Goal: Information Seeking & Learning: Learn about a topic

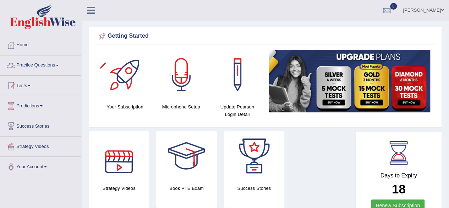
click at [54, 64] on link "Practice Questions" at bounding box center [40, 64] width 81 height 18
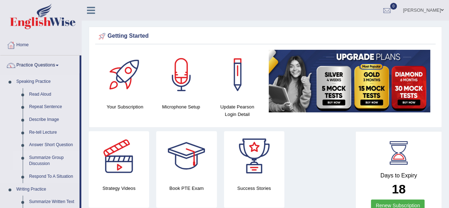
click at [43, 159] on link "Summarize Group Discussion" at bounding box center [53, 160] width 54 height 19
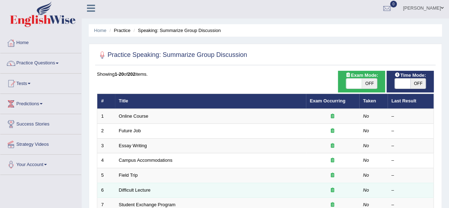
scroll to position [35, 0]
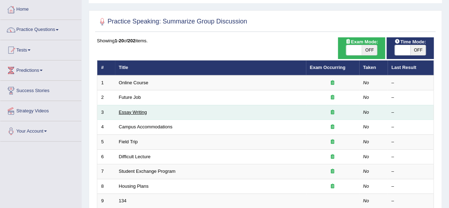
click at [135, 110] on link "Essay Writing" at bounding box center [133, 111] width 28 height 5
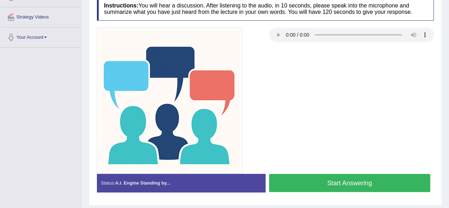
scroll to position [165, 0]
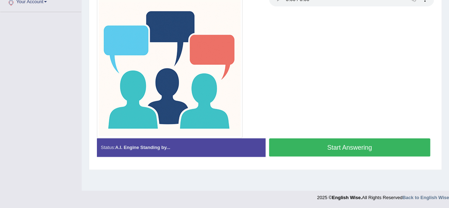
click at [330, 149] on button "Start Answering" at bounding box center [349, 147] width 161 height 18
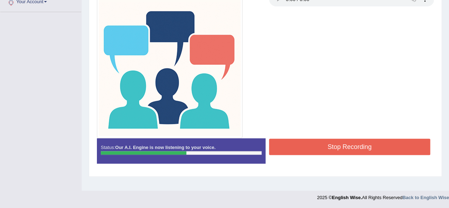
click at [319, 146] on button "Stop Recording" at bounding box center [349, 146] width 161 height 16
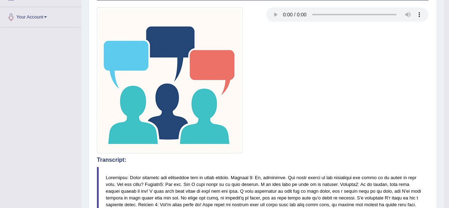
scroll to position [73, 0]
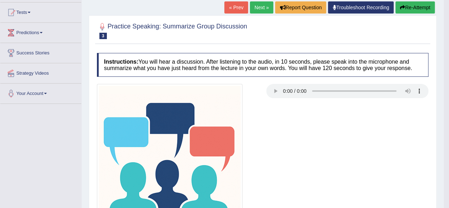
click at [265, 13] on link "Next »" at bounding box center [261, 7] width 23 height 12
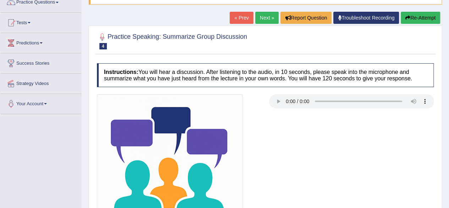
scroll to position [106, 0]
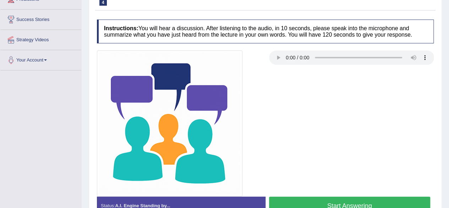
click at [345, 202] on button "Start Answering" at bounding box center [349, 205] width 161 height 18
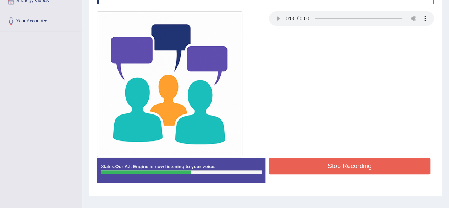
scroll to position [165, 0]
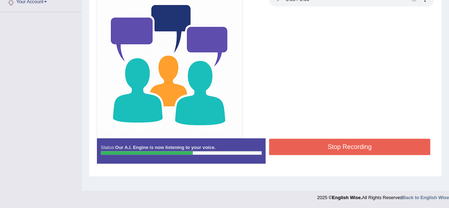
click at [345, 149] on button "Stop Recording" at bounding box center [349, 146] width 161 height 16
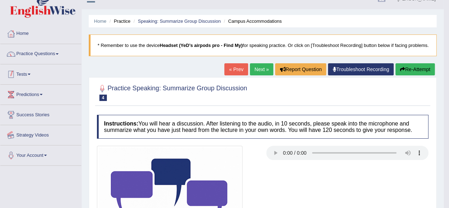
scroll to position [0, 0]
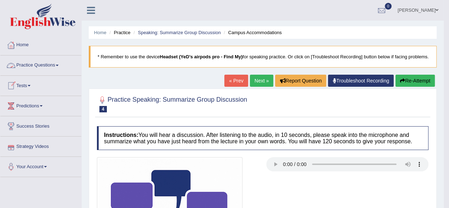
click at [55, 67] on link "Practice Questions" at bounding box center [40, 64] width 81 height 18
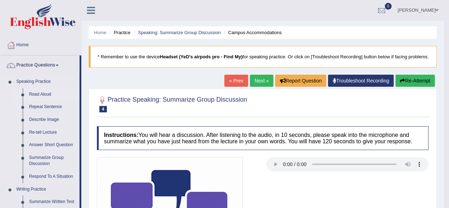
click at [43, 93] on link "Read Aloud" at bounding box center [53, 94] width 54 height 13
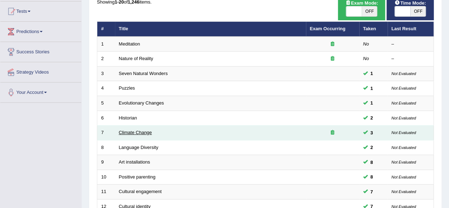
scroll to position [35, 0]
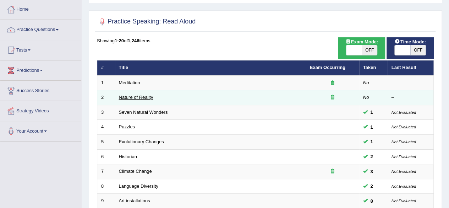
click at [136, 97] on link "Nature of Reality" at bounding box center [136, 96] width 34 height 5
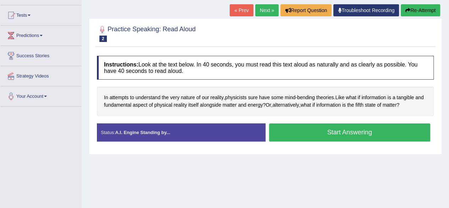
scroll to position [71, 0]
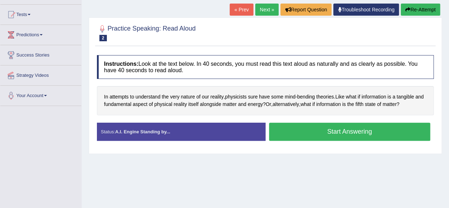
click at [305, 134] on button "Start Answering" at bounding box center [349, 131] width 161 height 18
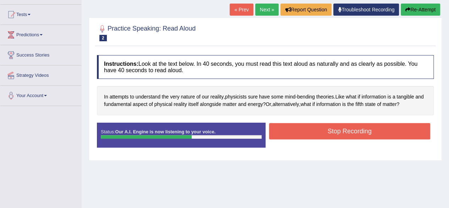
click at [340, 126] on button "Stop Recording" at bounding box center [349, 131] width 161 height 16
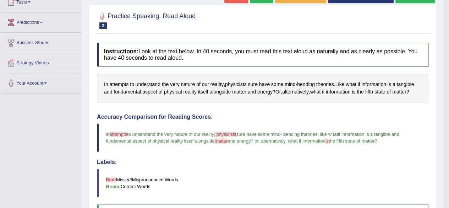
scroll to position [0, 0]
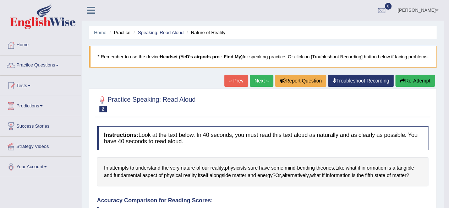
click at [417, 85] on button "Re-Attempt" at bounding box center [414, 81] width 39 height 12
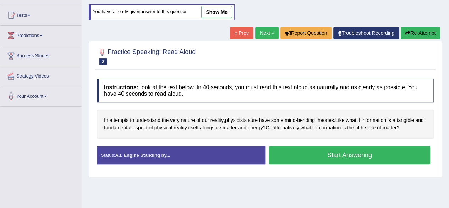
scroll to position [71, 0]
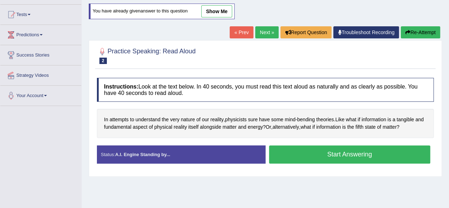
click at [311, 163] on div "Start Answering" at bounding box center [349, 155] width 169 height 20
click at [313, 156] on button "Start Answering" at bounding box center [349, 154] width 161 height 18
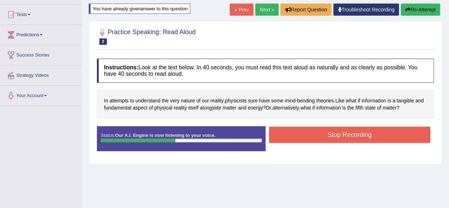
click at [321, 131] on button "Stop Recording" at bounding box center [349, 134] width 161 height 16
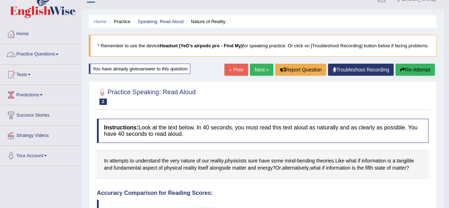
scroll to position [0, 0]
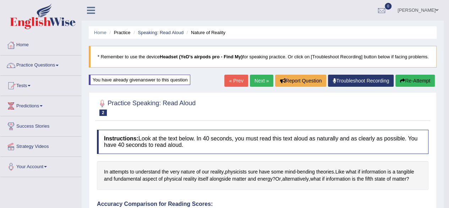
click at [254, 87] on link "Next »" at bounding box center [261, 81] width 23 height 12
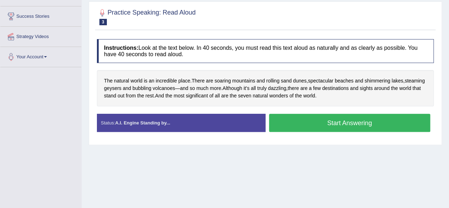
scroll to position [142, 0]
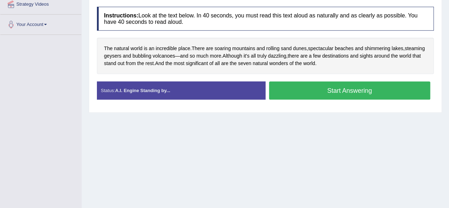
click at [290, 89] on button "Start Answering" at bounding box center [349, 90] width 161 height 18
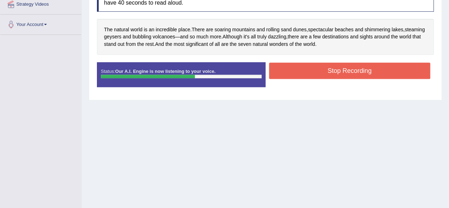
click at [312, 69] on button "Stop Recording" at bounding box center [349, 70] width 161 height 16
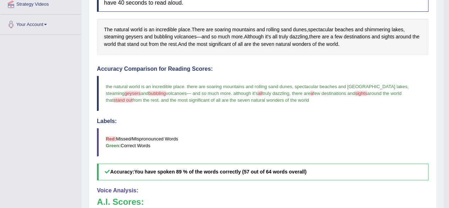
scroll to position [35, 0]
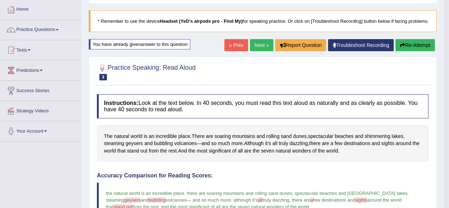
click at [259, 50] on link "Next »" at bounding box center [261, 45] width 23 height 12
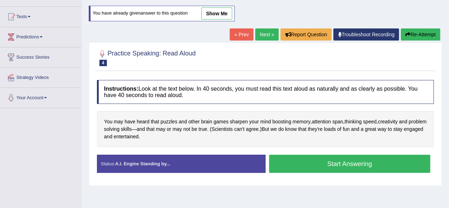
scroll to position [71, 0]
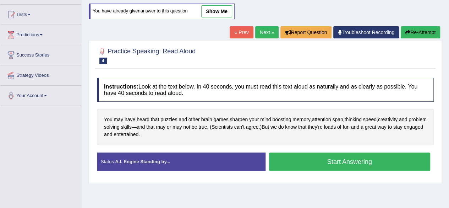
click at [326, 162] on button "Start Answering" at bounding box center [349, 161] width 161 height 18
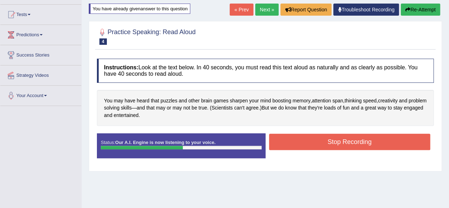
click at [357, 137] on button "Stop Recording" at bounding box center [349, 141] width 161 height 16
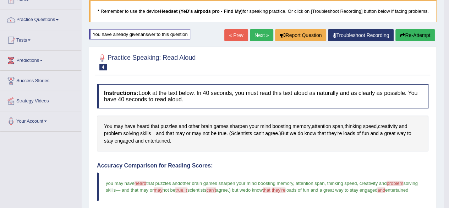
scroll to position [0, 0]
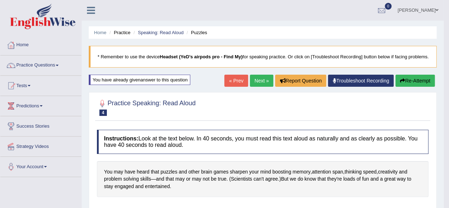
click at [254, 87] on link "Next »" at bounding box center [261, 81] width 23 height 12
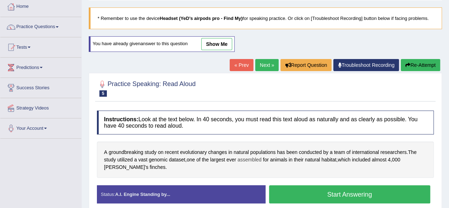
scroll to position [71, 0]
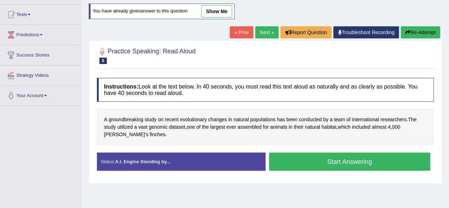
click at [304, 159] on button "Start Answering" at bounding box center [349, 161] width 161 height 18
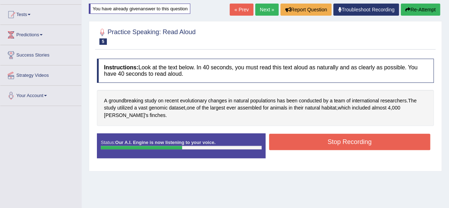
click at [312, 143] on button "Stop Recording" at bounding box center [349, 141] width 161 height 16
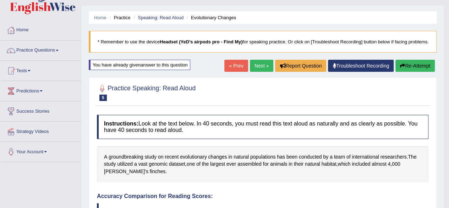
scroll to position [0, 0]
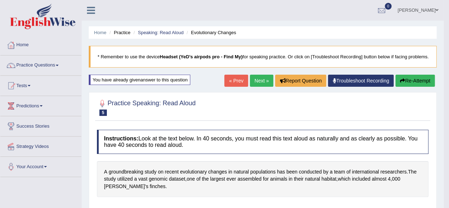
click at [256, 86] on link "Next »" at bounding box center [261, 81] width 23 height 12
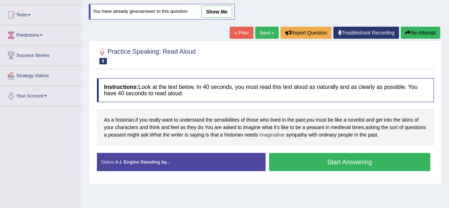
scroll to position [71, 0]
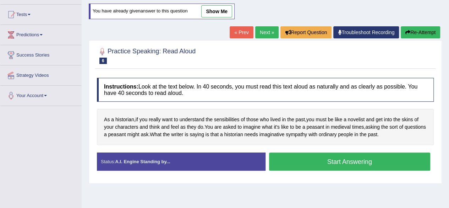
click at [287, 161] on button "Start Answering" at bounding box center [349, 161] width 161 height 18
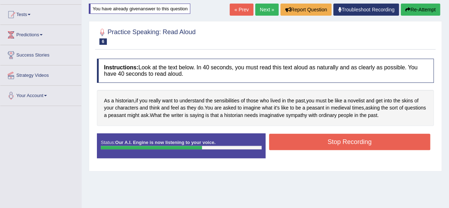
click at [322, 142] on button "Stop Recording" at bounding box center [349, 141] width 161 height 16
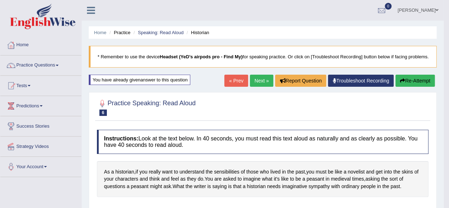
scroll to position [0, 0]
click at [250, 87] on link "Next »" at bounding box center [261, 81] width 23 height 12
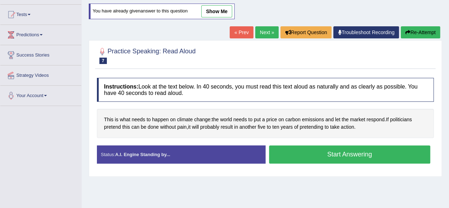
click at [311, 155] on button "Start Answering" at bounding box center [349, 154] width 161 height 18
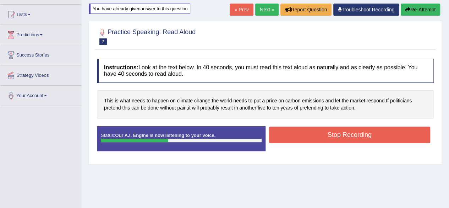
click at [344, 129] on button "Stop Recording" at bounding box center [349, 134] width 161 height 16
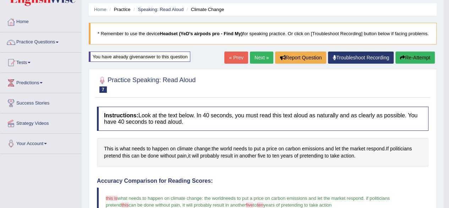
scroll to position [23, 0]
click at [253, 64] on link "Next »" at bounding box center [261, 58] width 23 height 12
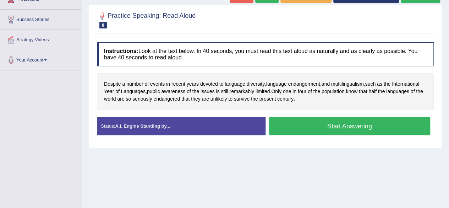
click at [309, 122] on button "Start Answering" at bounding box center [349, 126] width 161 height 18
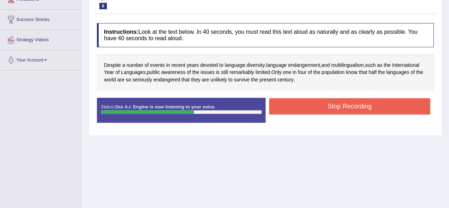
click at [328, 108] on button "Stop Recording" at bounding box center [349, 106] width 161 height 16
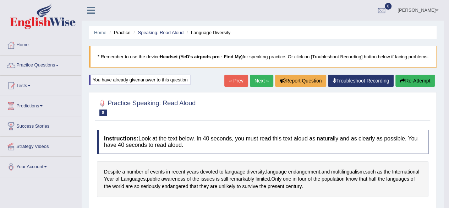
click at [263, 87] on link "Next »" at bounding box center [261, 81] width 23 height 12
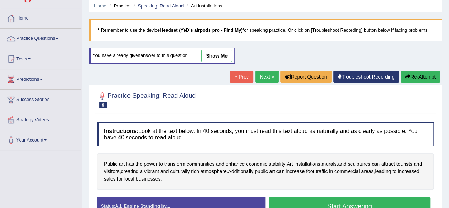
scroll to position [106, 0]
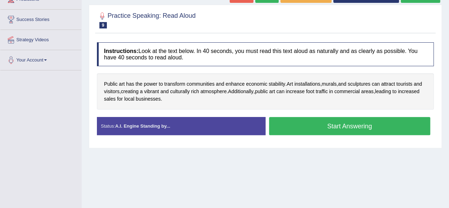
click at [307, 120] on button "Start Answering" at bounding box center [349, 126] width 161 height 18
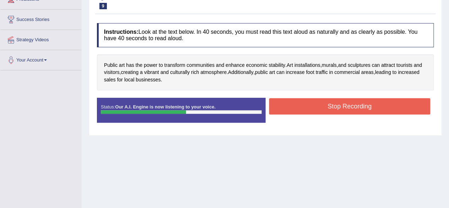
click at [306, 108] on button "Stop Recording" at bounding box center [349, 106] width 161 height 16
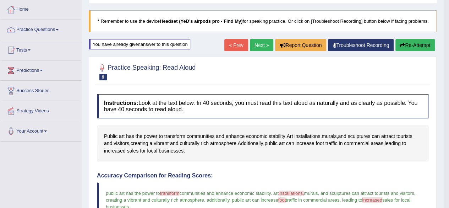
scroll to position [35, 0]
click at [267, 51] on link "Next »" at bounding box center [261, 45] width 23 height 12
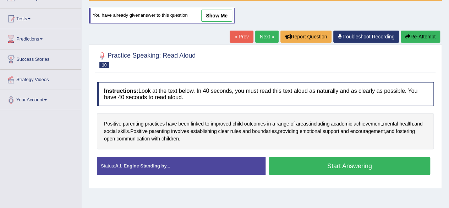
scroll to position [71, 0]
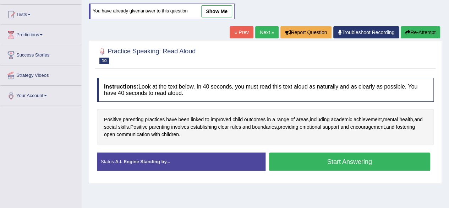
click at [299, 158] on button "Start Answering" at bounding box center [349, 161] width 161 height 18
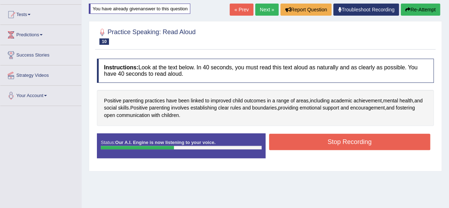
click at [309, 142] on button "Stop Recording" at bounding box center [349, 141] width 161 height 16
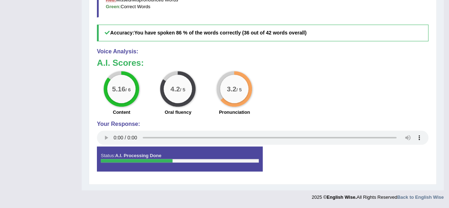
scroll to position [285, 0]
